Goal: Information Seeking & Learning: Learn about a topic

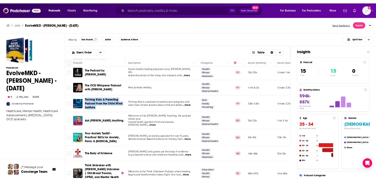
scroll to position [173, 0]
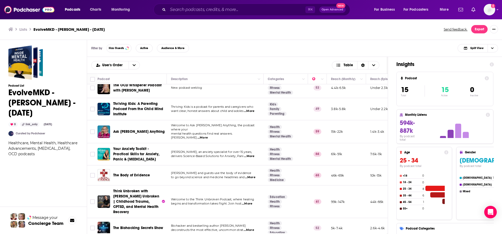
click at [207, 47] on div "Filter by Has Guests Active Audience & More Split View" at bounding box center [294, 48] width 415 height 17
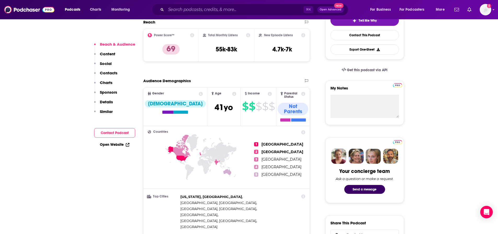
scroll to position [15, 0]
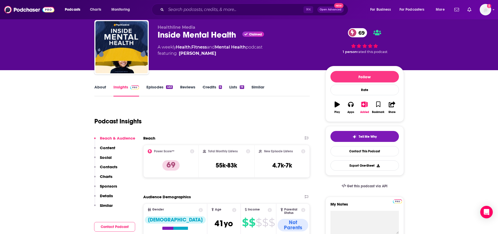
click at [101, 87] on link "About" at bounding box center [100, 91] width 12 height 12
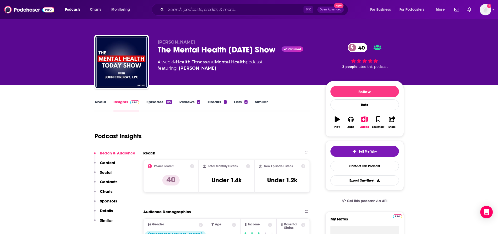
scroll to position [56, 0]
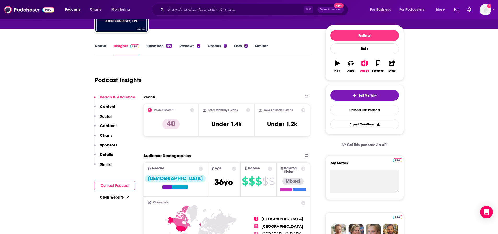
click at [101, 48] on link "About" at bounding box center [100, 49] width 12 height 12
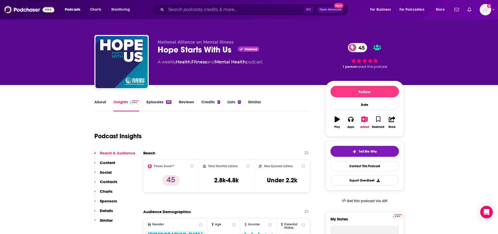
click at [102, 105] on link "About" at bounding box center [100, 106] width 12 height 12
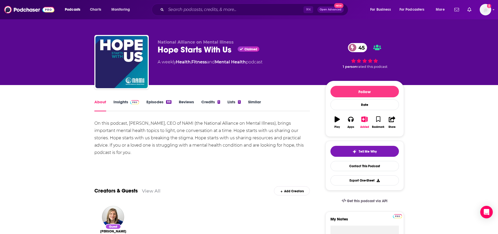
click at [120, 104] on link "Insights" at bounding box center [126, 106] width 26 height 12
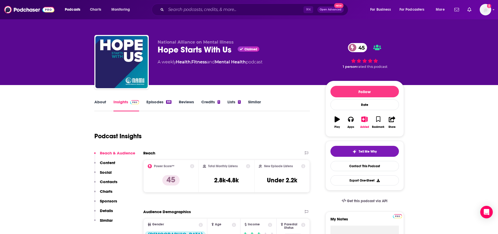
scroll to position [116, 0]
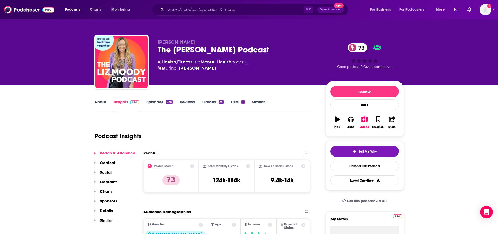
click at [102, 103] on link "About" at bounding box center [100, 106] width 12 height 12
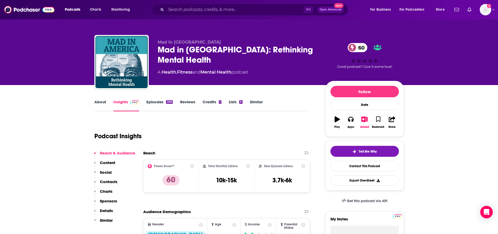
click at [98, 103] on link "About" at bounding box center [100, 106] width 12 height 12
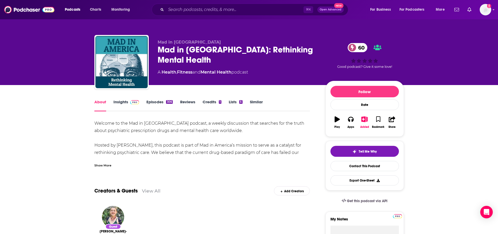
click at [106, 164] on div "Show More" at bounding box center [102, 165] width 17 height 5
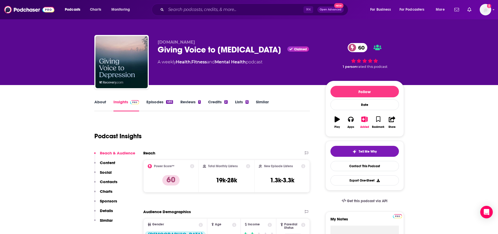
click at [100, 102] on link "About" at bounding box center [100, 106] width 12 height 12
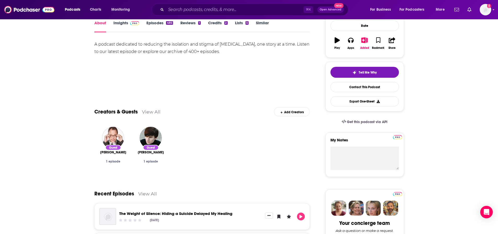
scroll to position [35, 0]
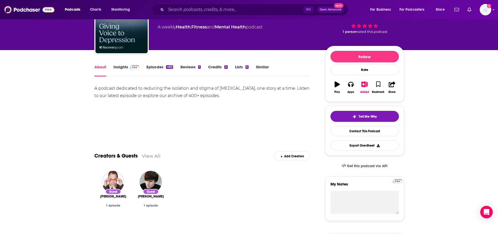
click at [157, 68] on link "Episodes 485" at bounding box center [159, 71] width 26 height 12
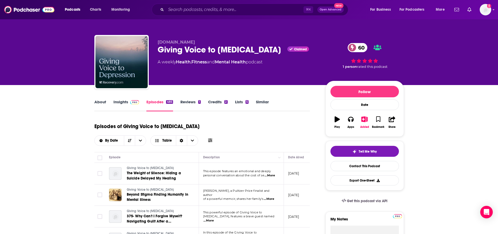
click at [97, 105] on link "About" at bounding box center [100, 106] width 12 height 12
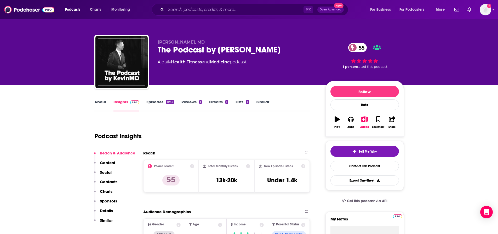
click at [96, 102] on link "About" at bounding box center [100, 106] width 12 height 12
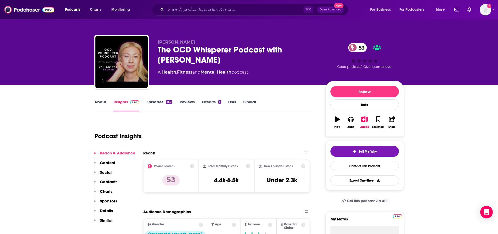
click at [105, 105] on link "About" at bounding box center [100, 106] width 12 height 12
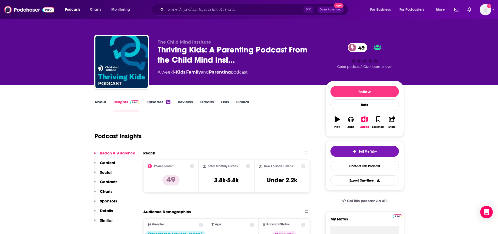
click at [99, 103] on link "About" at bounding box center [100, 106] width 12 height 12
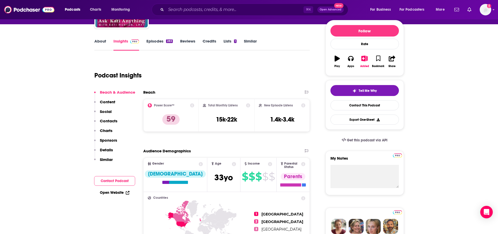
scroll to position [12, 0]
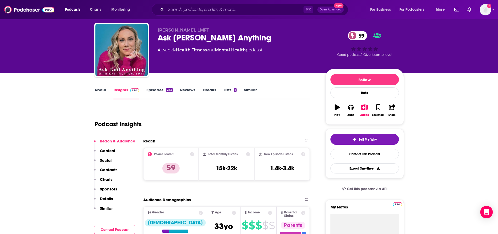
click at [95, 91] on link "About" at bounding box center [100, 94] width 12 height 12
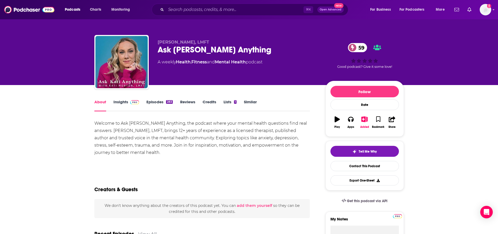
click at [120, 103] on link "Insights" at bounding box center [126, 106] width 26 height 12
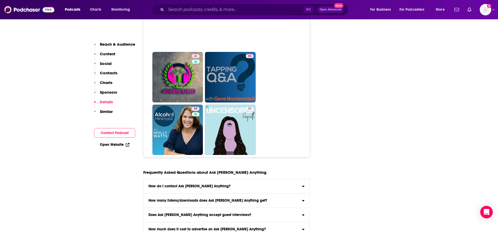
scroll to position [2461, 0]
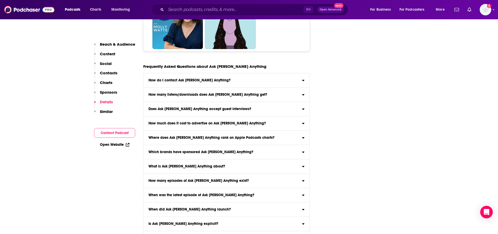
click at [305, 107] on div "Does Ask Kati Anything accept guest interviews?" at bounding box center [226, 109] width 166 height 4
click at [0, 0] on input "Does Ask Kati Anything accept guest interviews? Yes" at bounding box center [0, 0] width 0 height 0
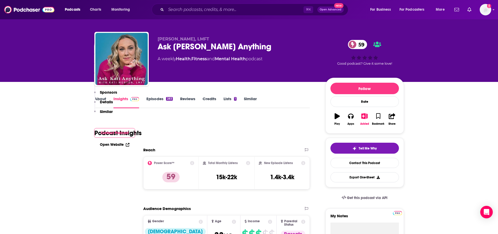
scroll to position [0, 0]
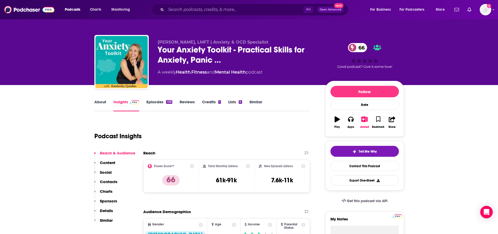
click at [100, 107] on link "About" at bounding box center [100, 106] width 12 height 12
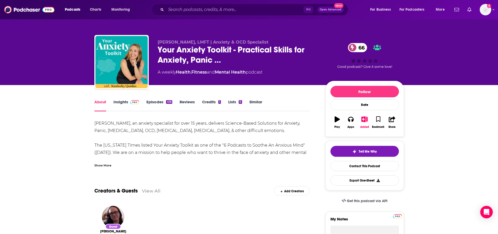
click at [118, 103] on link "Insights" at bounding box center [126, 106] width 26 height 12
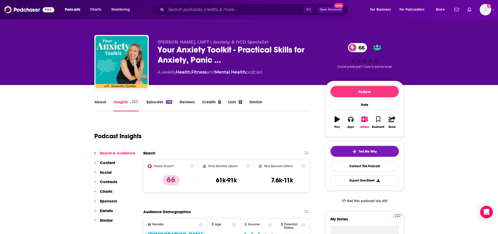
click at [100, 102] on link "About" at bounding box center [100, 106] width 12 height 12
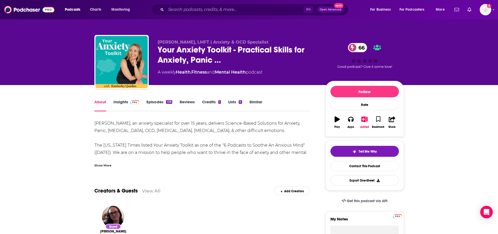
click at [101, 165] on div "Show More" at bounding box center [102, 165] width 17 height 5
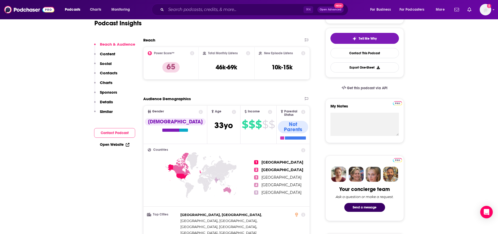
scroll to position [64, 0]
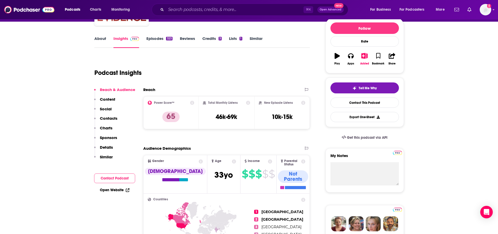
click at [154, 40] on link "Episodes 323" at bounding box center [159, 42] width 26 height 12
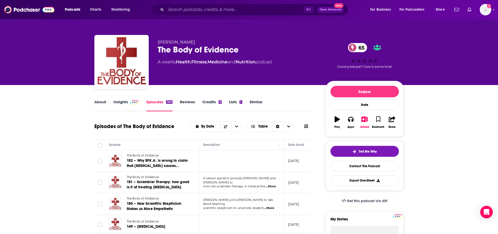
click at [101, 103] on link "About" at bounding box center [100, 106] width 12 height 12
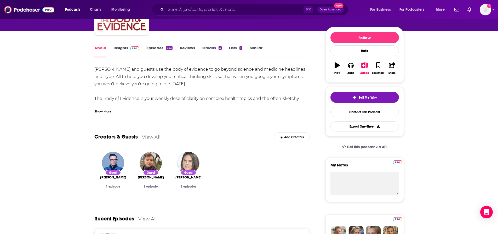
scroll to position [3, 0]
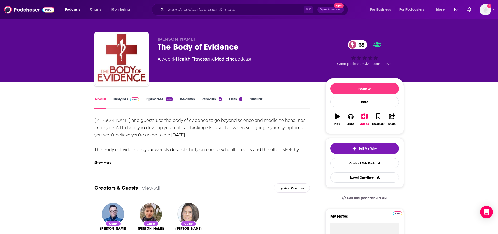
click at [105, 161] on div "Show More" at bounding box center [102, 162] width 17 height 5
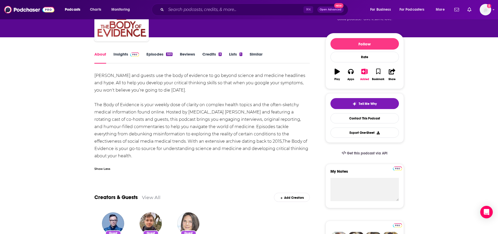
scroll to position [0, 0]
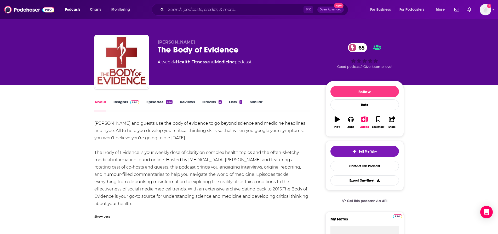
click at [119, 101] on link "Insights" at bounding box center [126, 106] width 26 height 12
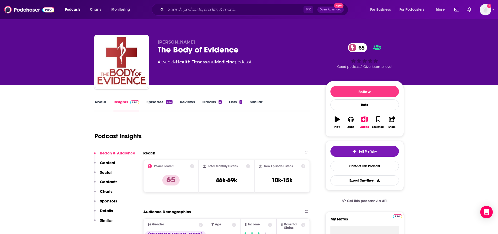
click at [152, 104] on link "Episodes 323" at bounding box center [159, 106] width 26 height 12
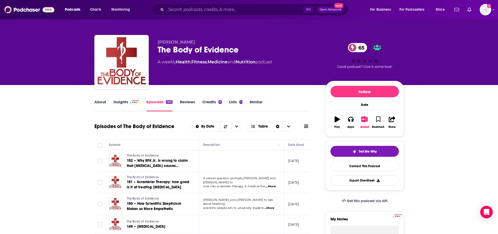
click at [192, 100] on link "Reviews" at bounding box center [187, 106] width 15 height 12
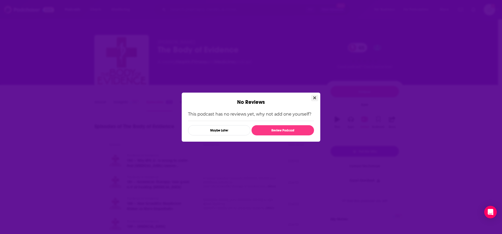
click at [314, 97] on icon "Close" at bounding box center [314, 98] width 3 height 4
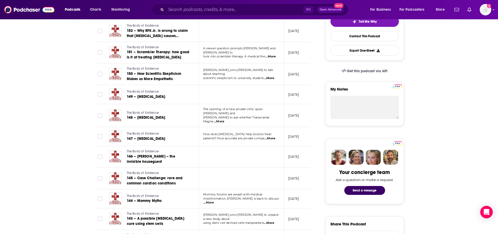
scroll to position [119, 0]
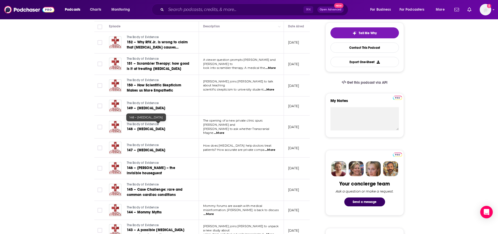
click at [132, 131] on span "148 – Transcranial Magnetic Stimulation" at bounding box center [146, 129] width 38 height 4
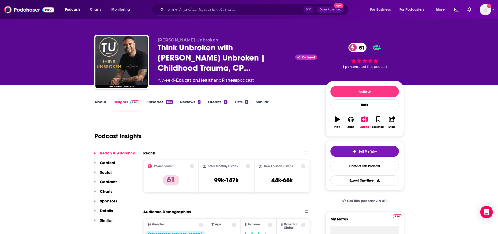
click at [101, 102] on link "About" at bounding box center [100, 106] width 12 height 12
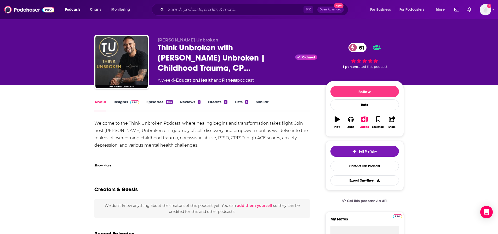
click at [121, 103] on link "Insights" at bounding box center [126, 106] width 26 height 12
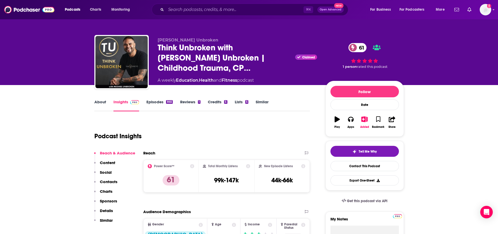
click at [101, 103] on link "About" at bounding box center [100, 106] width 12 height 12
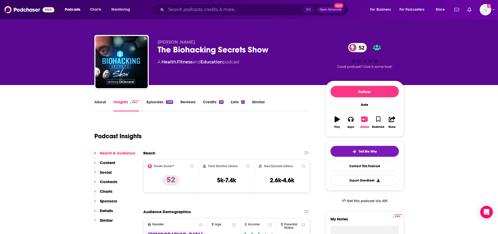
click at [98, 99] on div "About Insights Episodes 348 Reviews Credits 10 Lists 2 Similar" at bounding box center [202, 105] width 216 height 13
click at [98, 103] on link "About" at bounding box center [100, 106] width 12 height 12
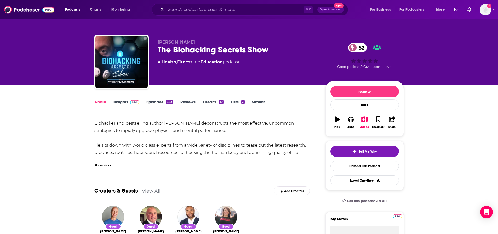
click at [103, 164] on div "Show More" at bounding box center [102, 165] width 17 height 5
